Goal: Task Accomplishment & Management: Manage account settings

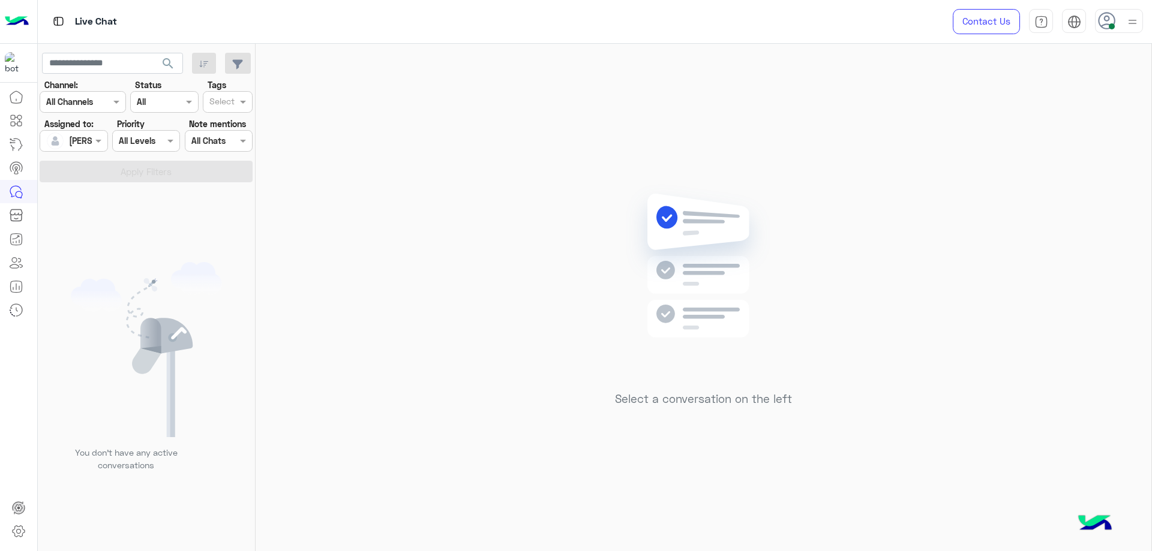
click at [1115, 28] on icon at bounding box center [1107, 21] width 18 height 18
click at [1088, 160] on div "Online Break Busy Offline" at bounding box center [1067, 134] width 149 height 106
click at [1086, 165] on label "Offline" at bounding box center [1067, 171] width 131 height 22
click at [1032, 257] on div "Sign Out" at bounding box center [1067, 266] width 149 height 32
click at [1029, 263] on link "Sign Out" at bounding box center [1036, 265] width 34 height 10
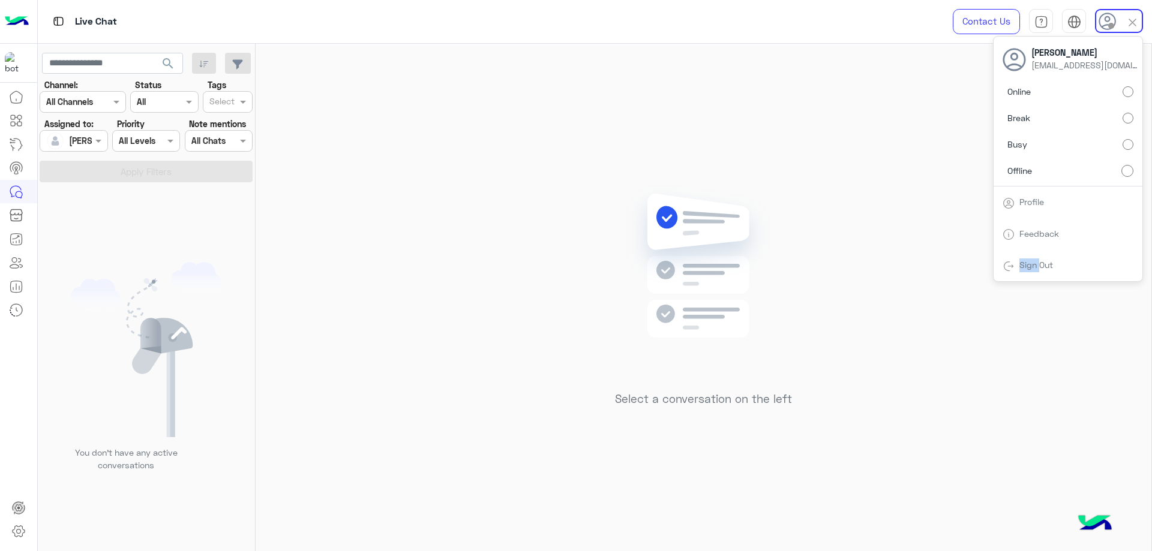
click at [1029, 263] on link "Sign Out" at bounding box center [1036, 265] width 34 height 10
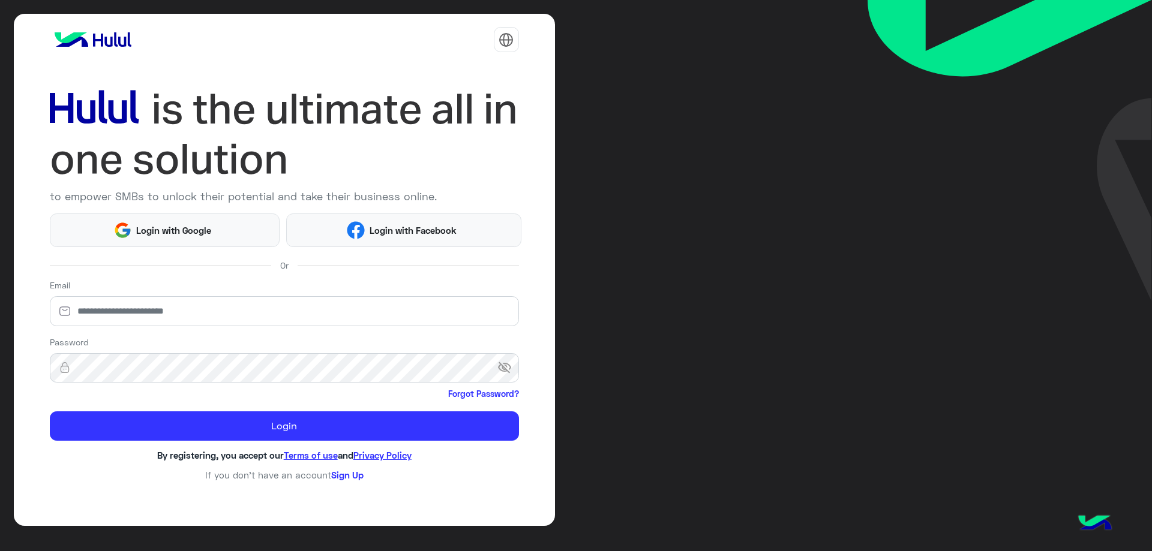
click at [1029, 263] on img at bounding box center [1009, 150] width 284 height 301
